Goal: Task Accomplishment & Management: Manage account settings

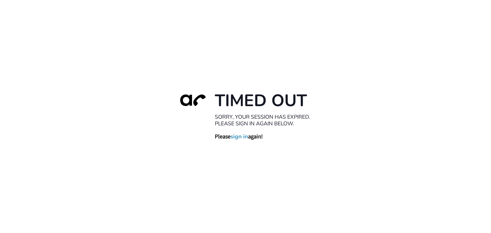
click at [240, 138] on link "sign in" at bounding box center [239, 136] width 18 height 7
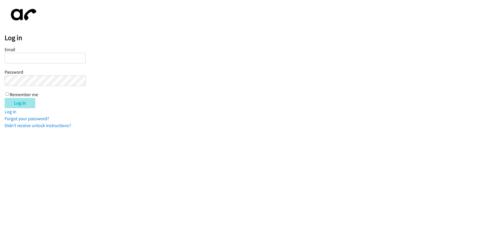
type input "[EMAIL_ADDRESS][DOMAIN_NAME]"
click at [23, 104] on input "Log in" at bounding box center [20, 103] width 31 height 10
